Goal: Task Accomplishment & Management: Use online tool/utility

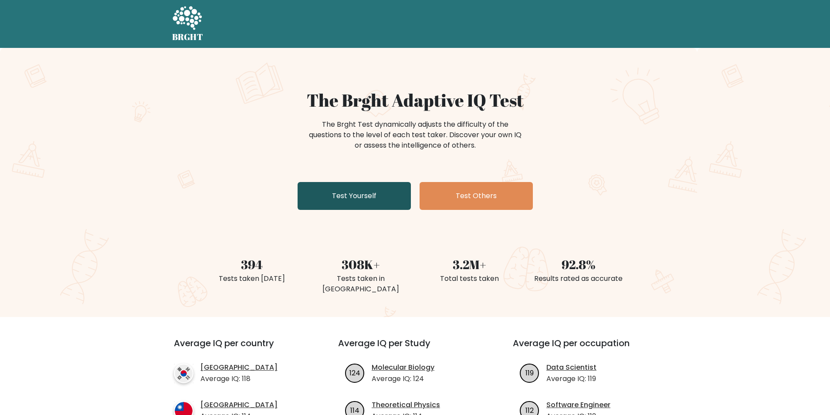
click at [314, 193] on link "Test Yourself" at bounding box center [353, 196] width 113 height 28
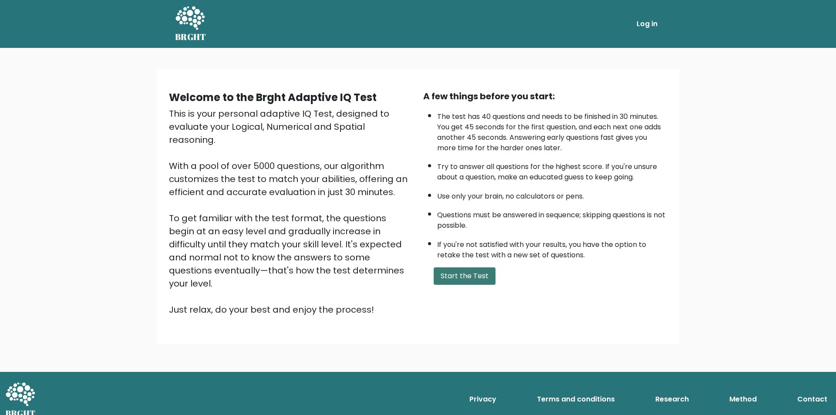
click at [469, 272] on button "Start the Test" at bounding box center [465, 275] width 62 height 17
